Goal: Task Accomplishment & Management: Manage account settings

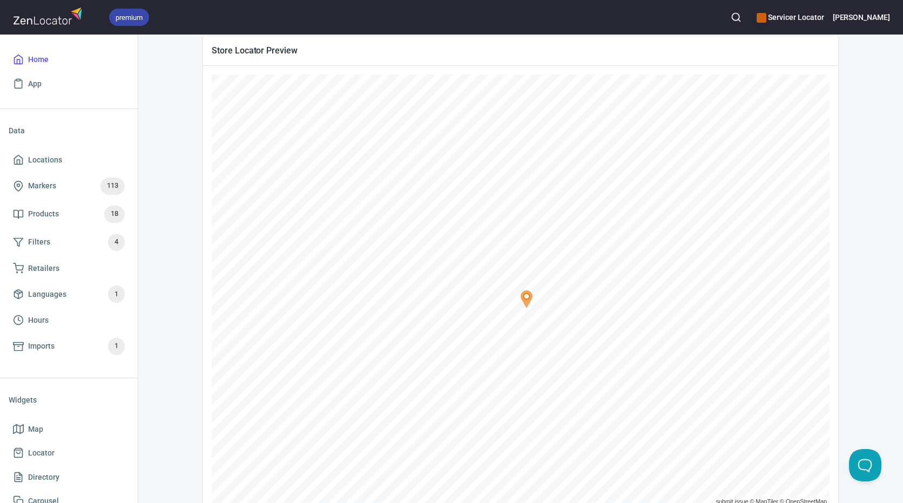
scroll to position [172, 0]
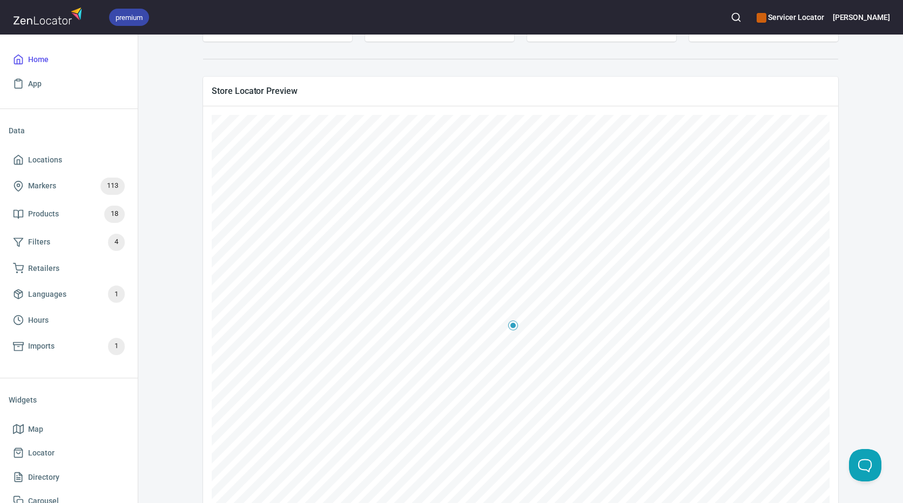
scroll to position [162, 0]
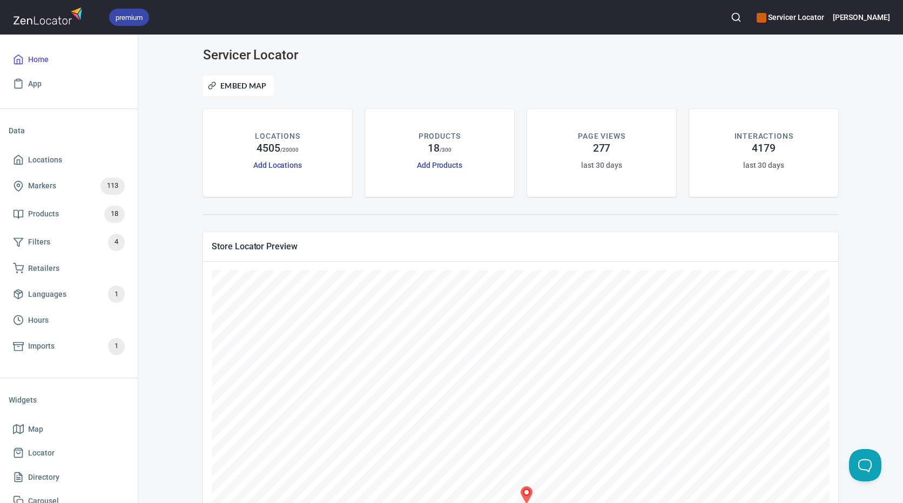
scroll to position [162, 0]
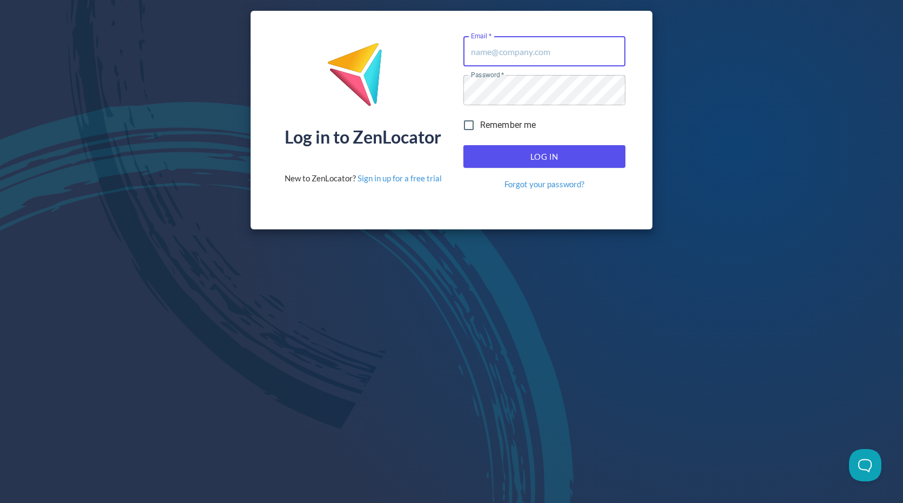
type input "Service@pinnaclesalesgroup.com"
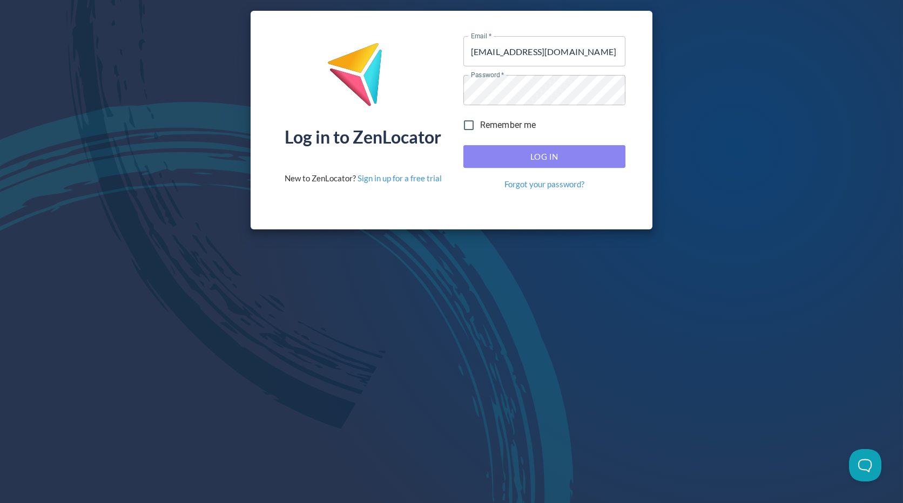
click at [567, 159] on span "Log In" at bounding box center [544, 157] width 138 height 14
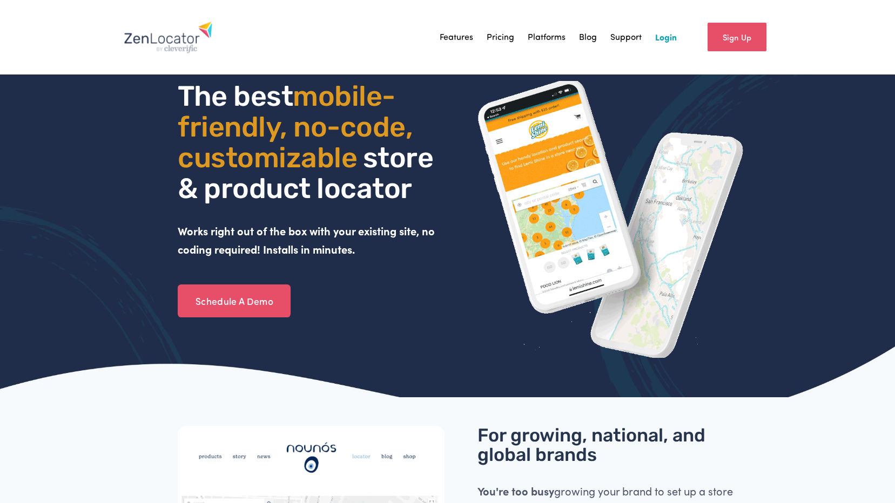
drag, startPoint x: 0, startPoint y: 0, endPoint x: 723, endPoint y: 40, distance: 724.2
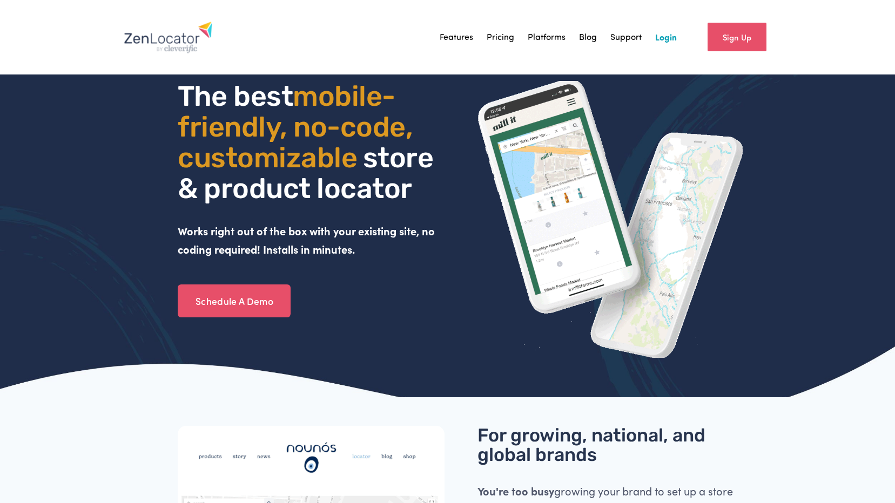
click at [725, 39] on link "Sign Up" at bounding box center [736, 37] width 59 height 29
click at [669, 38] on link "Login" at bounding box center [666, 37] width 22 height 16
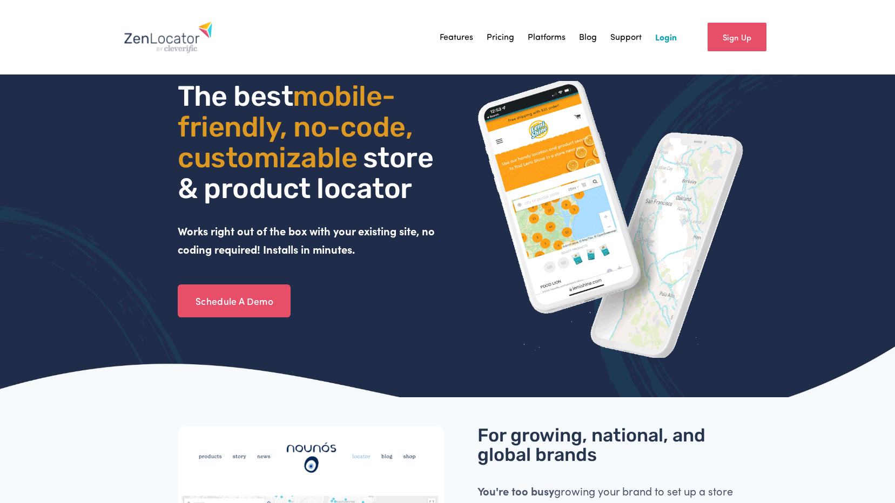
click at [668, 42] on link "Login" at bounding box center [666, 37] width 22 height 16
